Goal: Find contact information: Find contact information

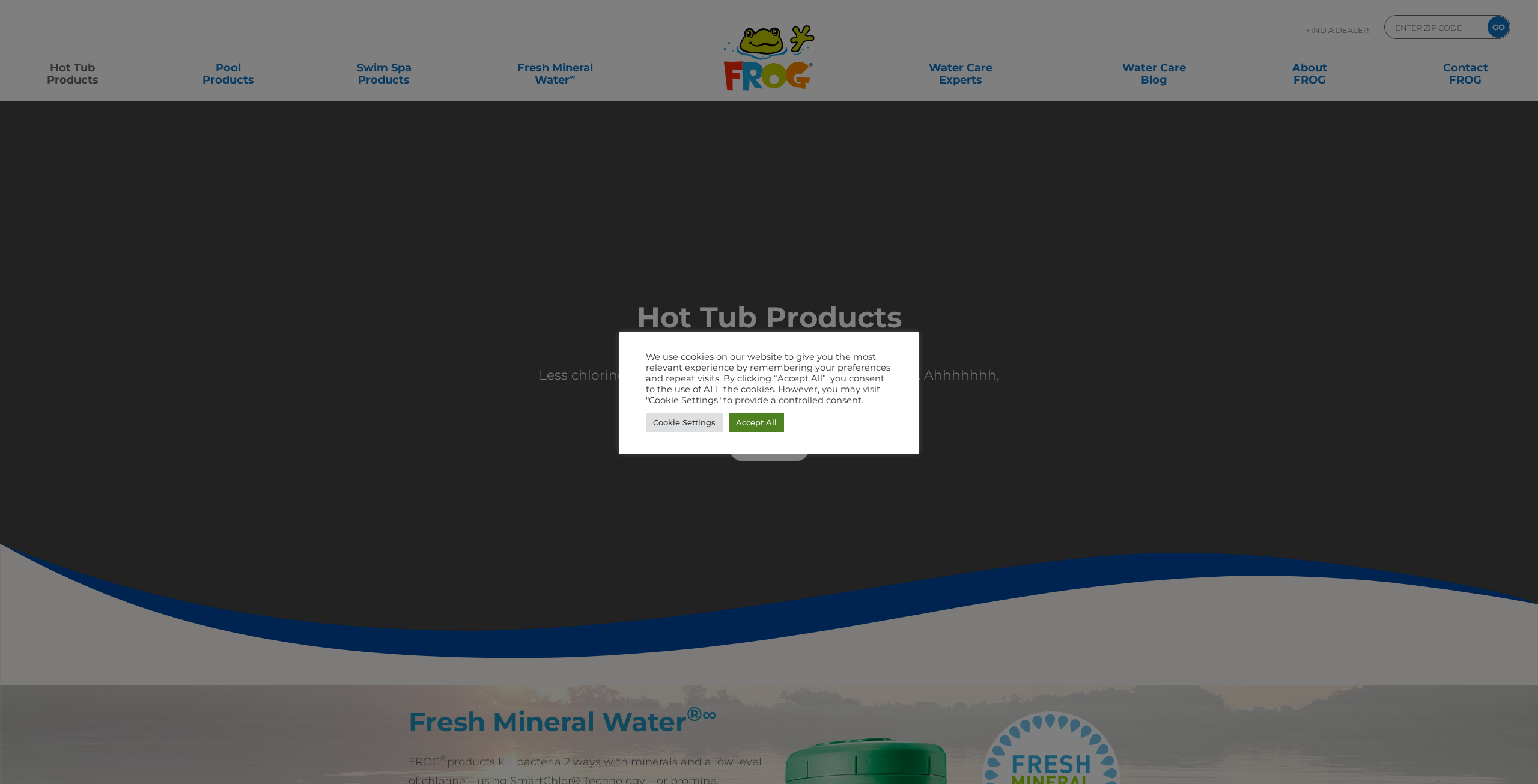
click at [745, 419] on link "Accept All" at bounding box center [757, 422] width 55 height 19
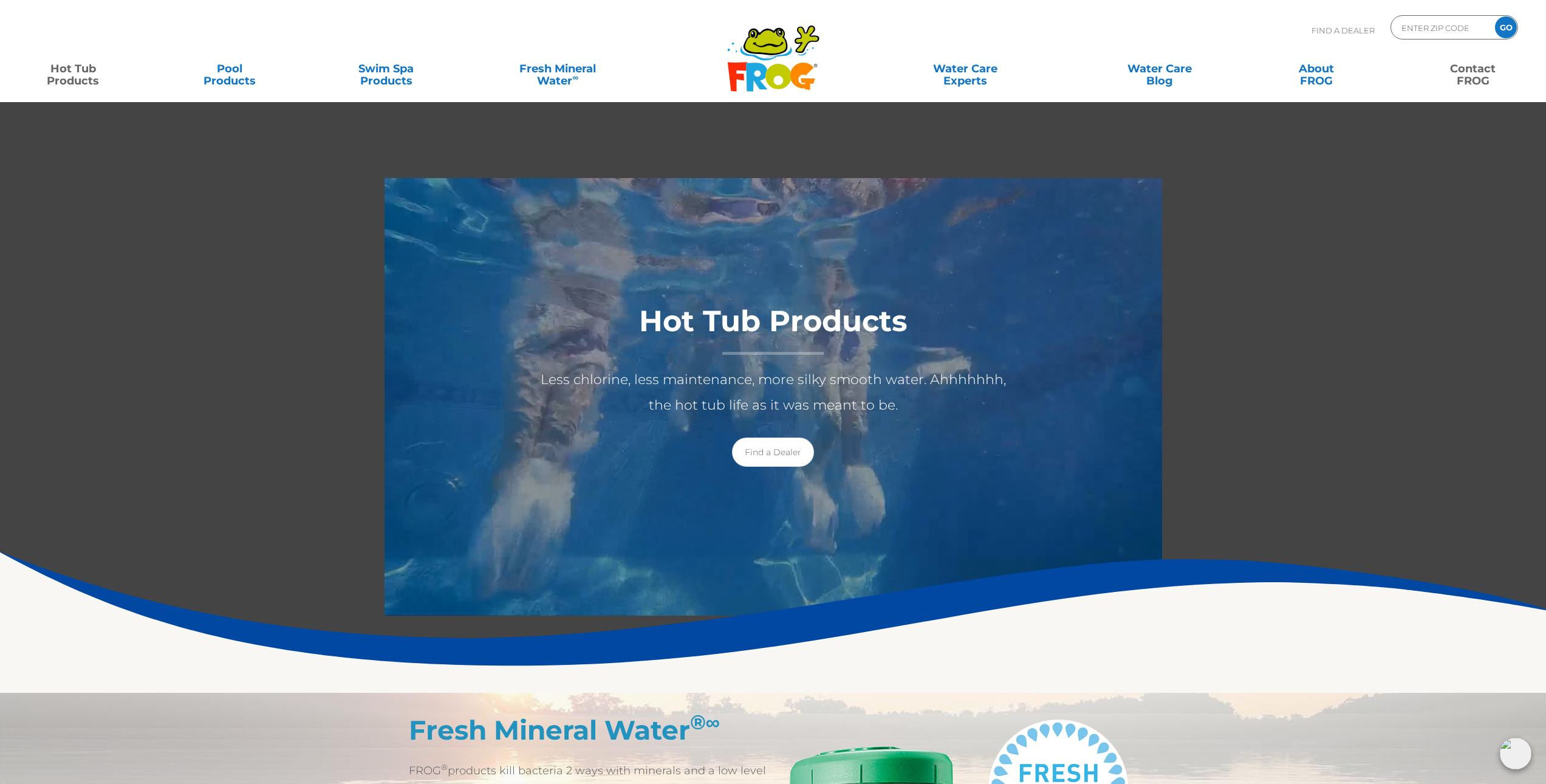
click at [1478, 62] on link "Contact FROG" at bounding box center [1473, 69] width 122 height 25
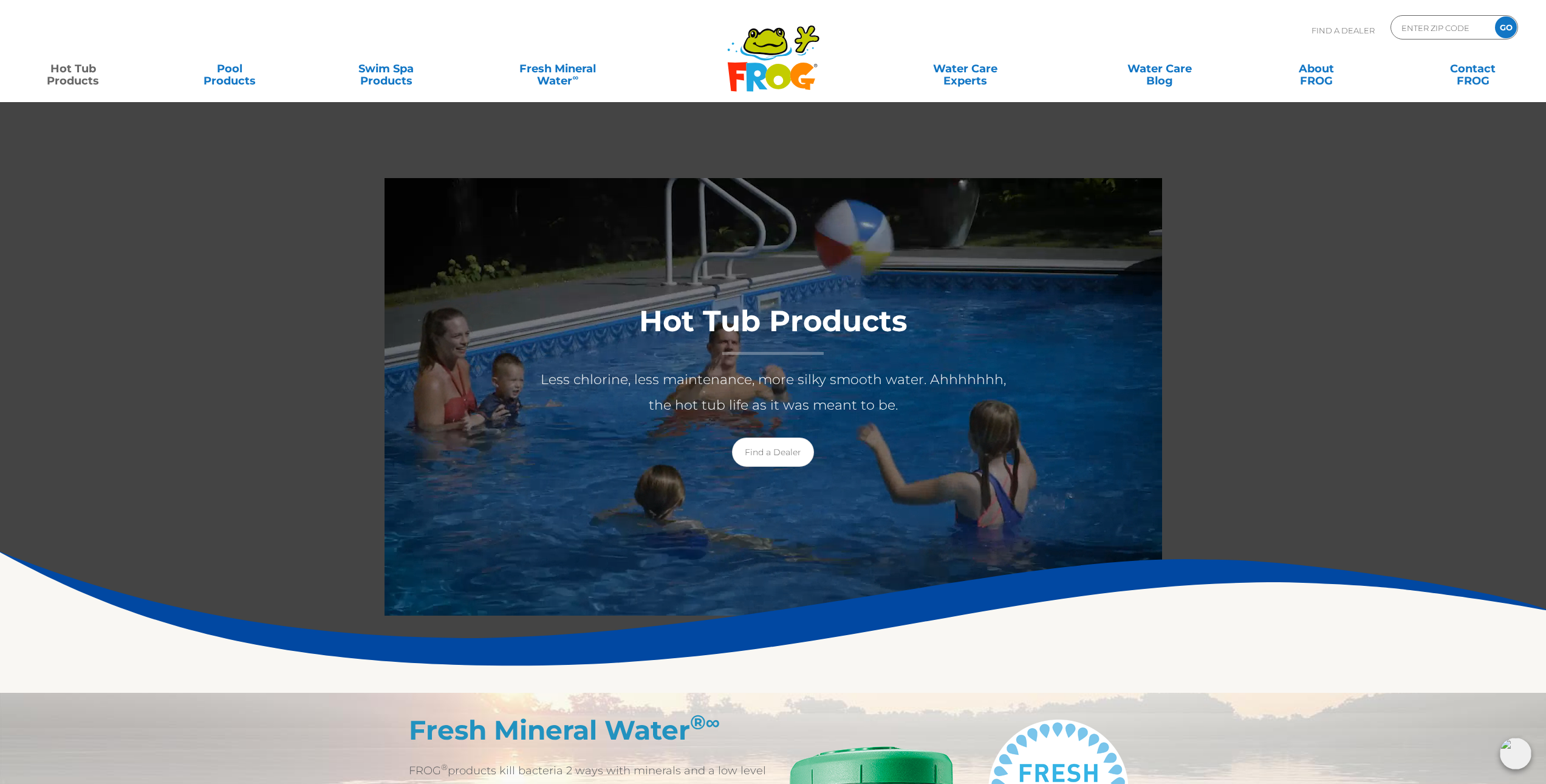
click at [1516, 760] on img at bounding box center [1516, 753] width 31 height 31
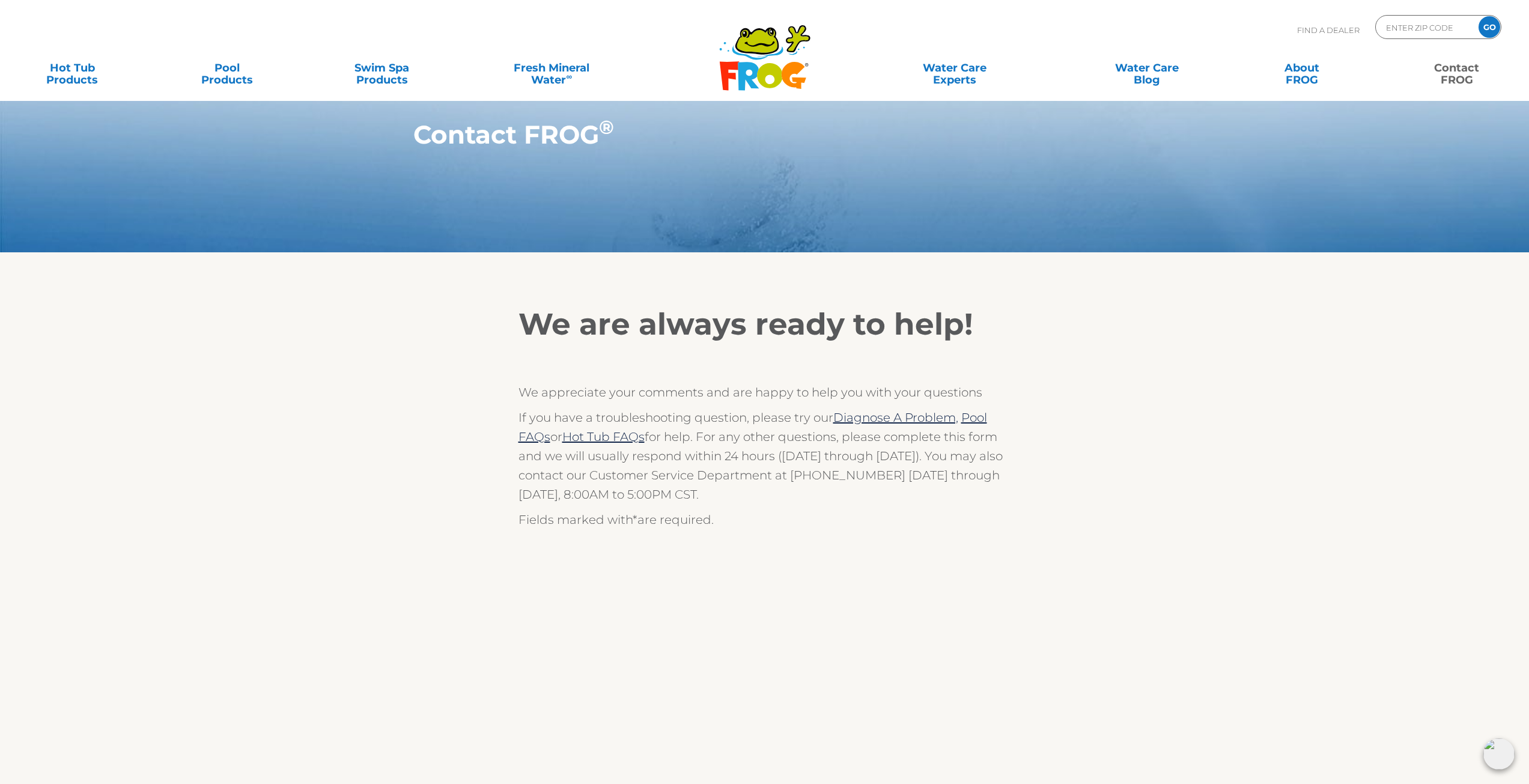
click at [153, 389] on section "We are always ready to help! We appreciate your comments and are happy to help …" at bounding box center [764, 687] width 1529 height 868
